Goal: Check status: Check status

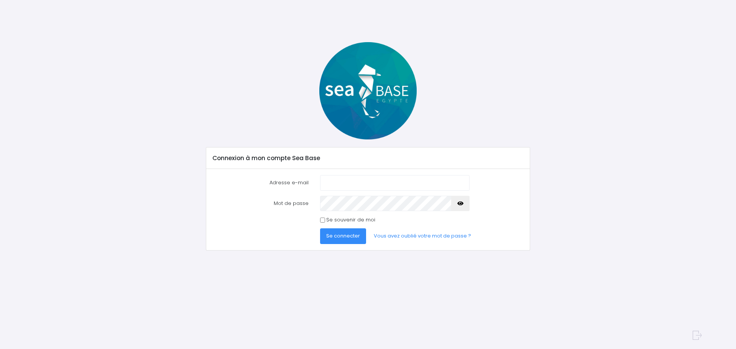
type input "alix.mass@live.fr"
click at [334, 237] on span "Se connecter" at bounding box center [343, 235] width 34 height 7
click at [337, 235] on span "Se connecter" at bounding box center [343, 235] width 34 height 7
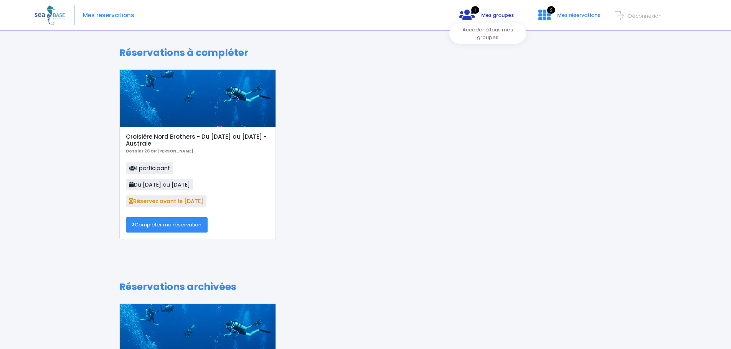
click at [472, 15] on icon at bounding box center [466, 15] width 15 height 12
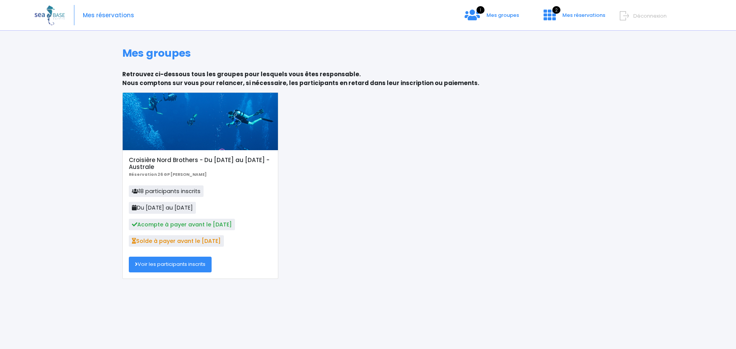
click at [161, 263] on link "Voir les participants inscrits" at bounding box center [170, 264] width 83 height 15
